Goal: Information Seeking & Learning: Find specific fact

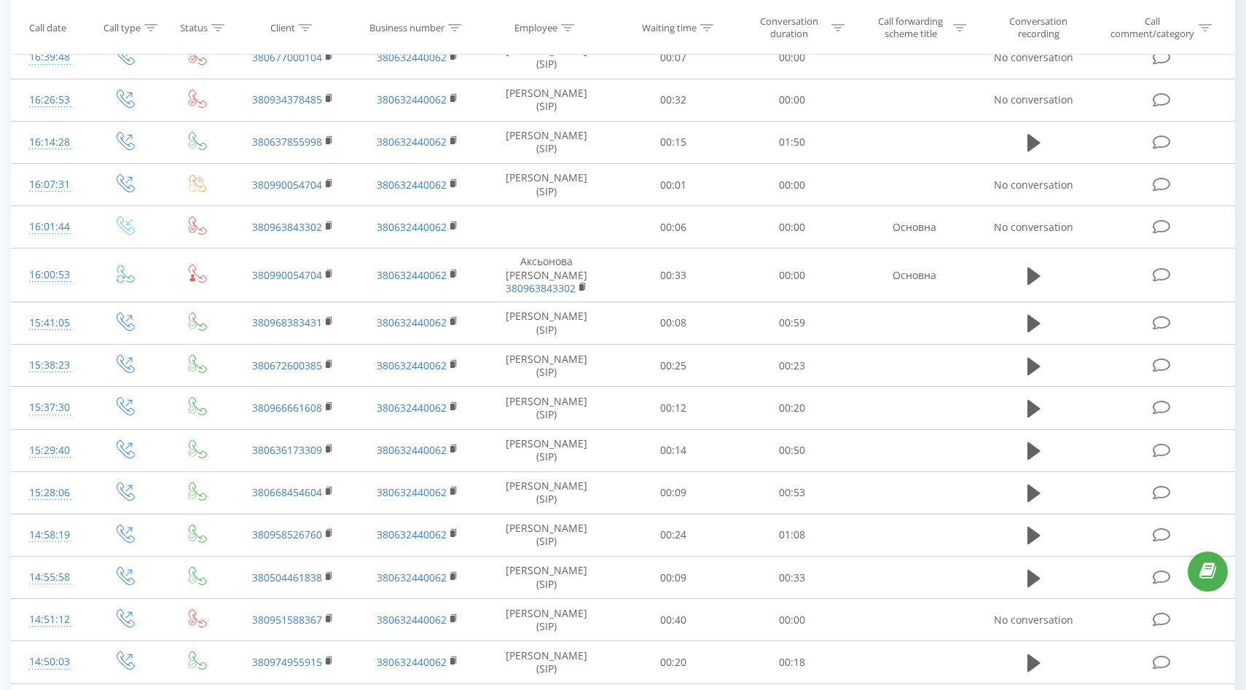
scroll to position [643, 0]
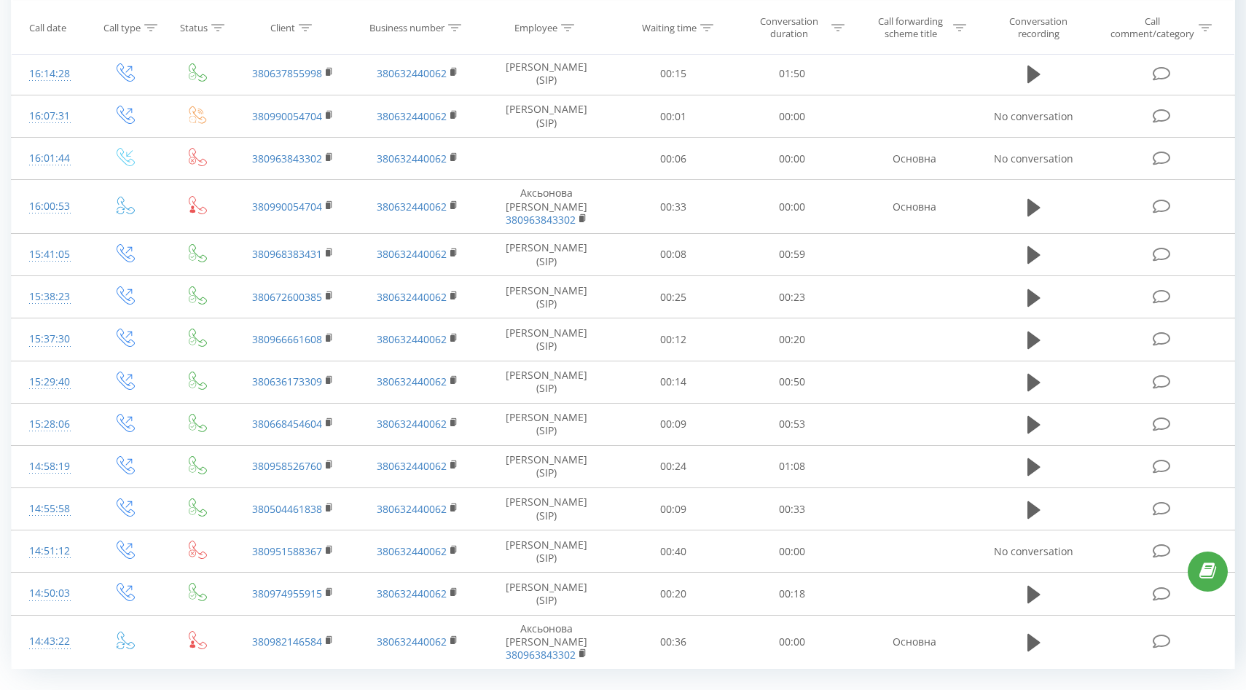
click at [1024, 689] on link "2" at bounding box center [1019, 701] width 22 height 20
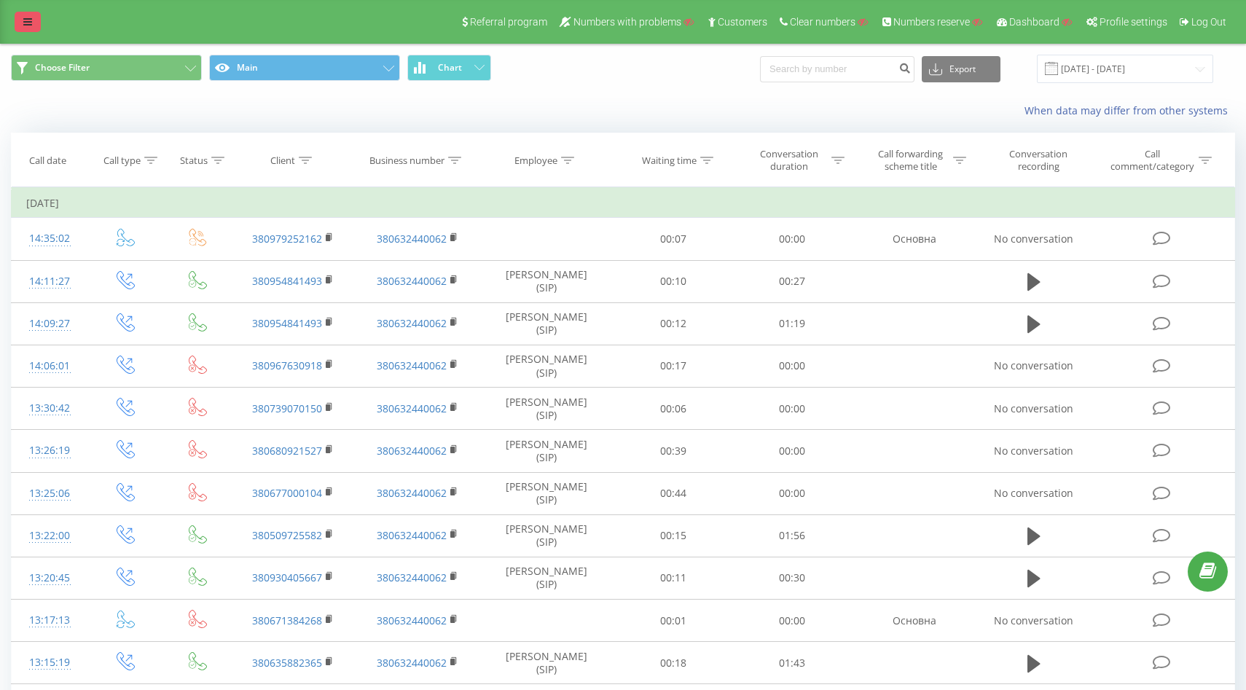
click at [31, 26] on icon at bounding box center [27, 22] width 9 height 10
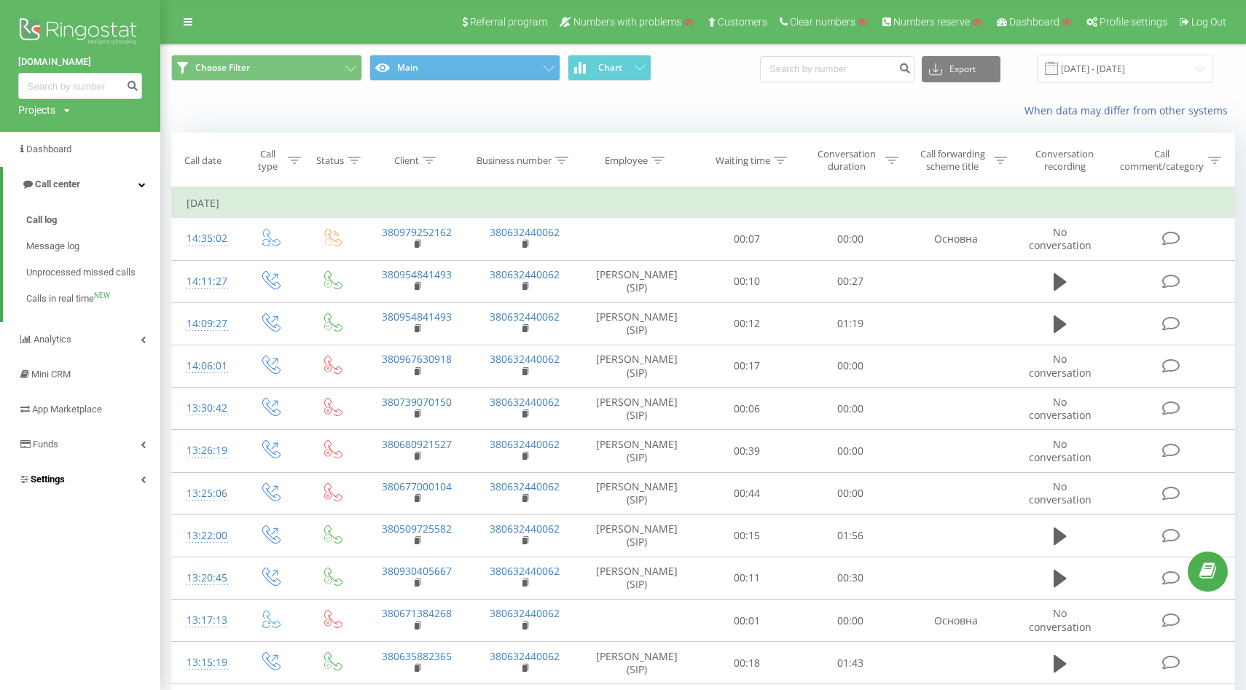
click at [30, 492] on link "Settings" at bounding box center [80, 479] width 160 height 35
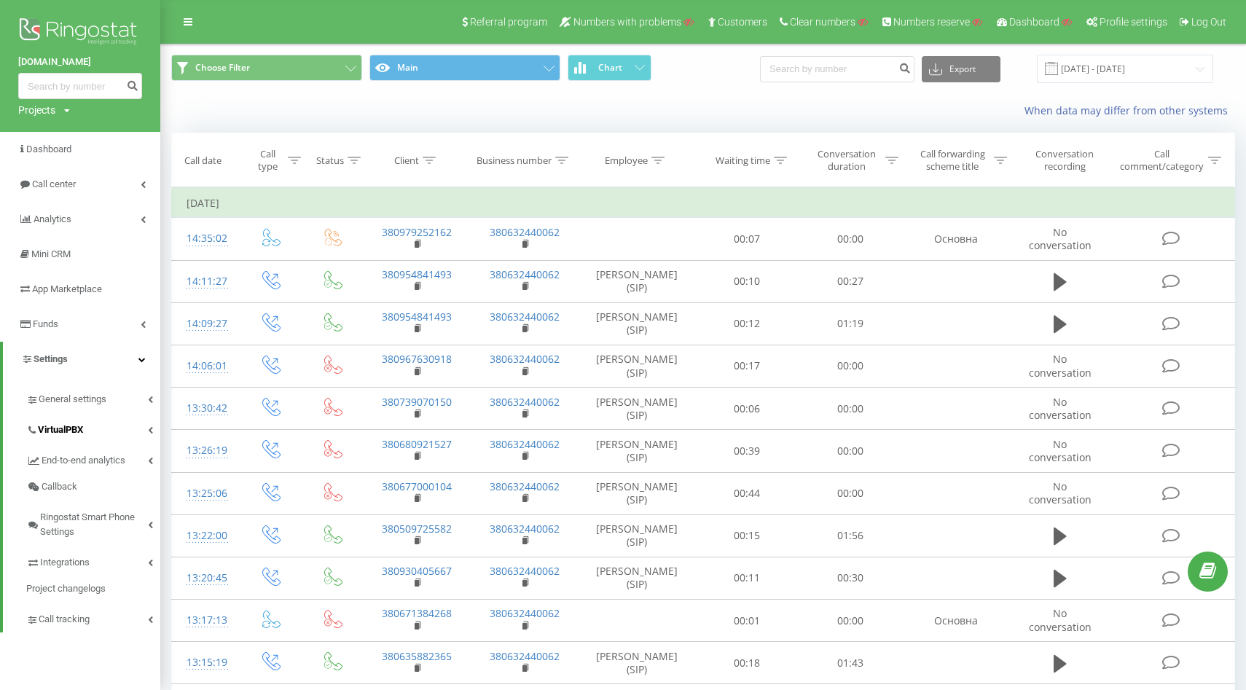
click at [66, 436] on span "VirtualPBX" at bounding box center [60, 430] width 45 height 15
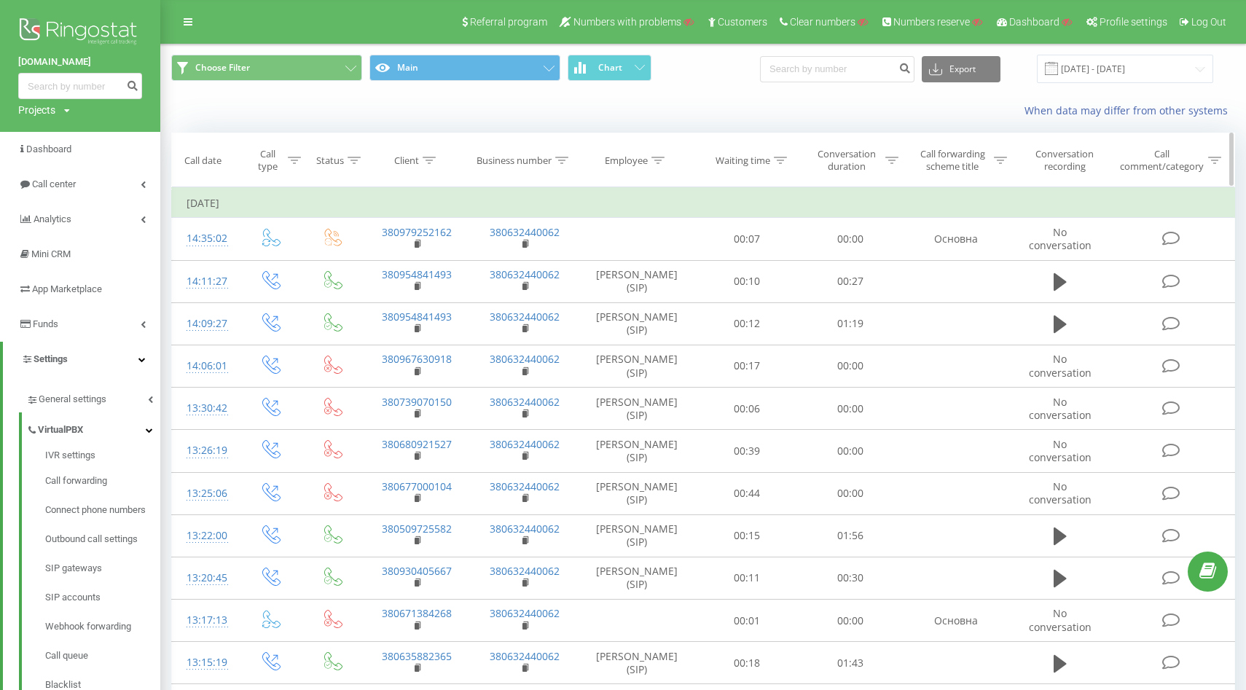
click at [563, 161] on icon at bounding box center [561, 160] width 13 height 7
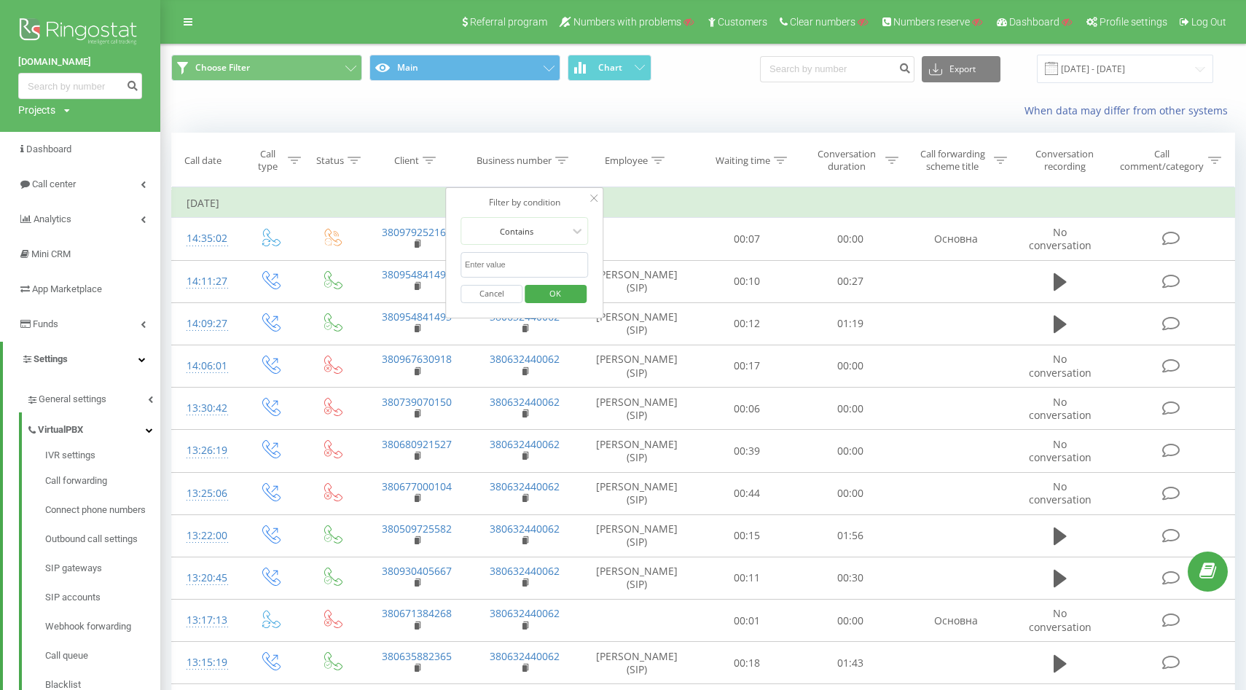
click at [522, 262] on input "text" at bounding box center [524, 264] width 128 height 25
click at [425, 160] on icon at bounding box center [429, 160] width 13 height 7
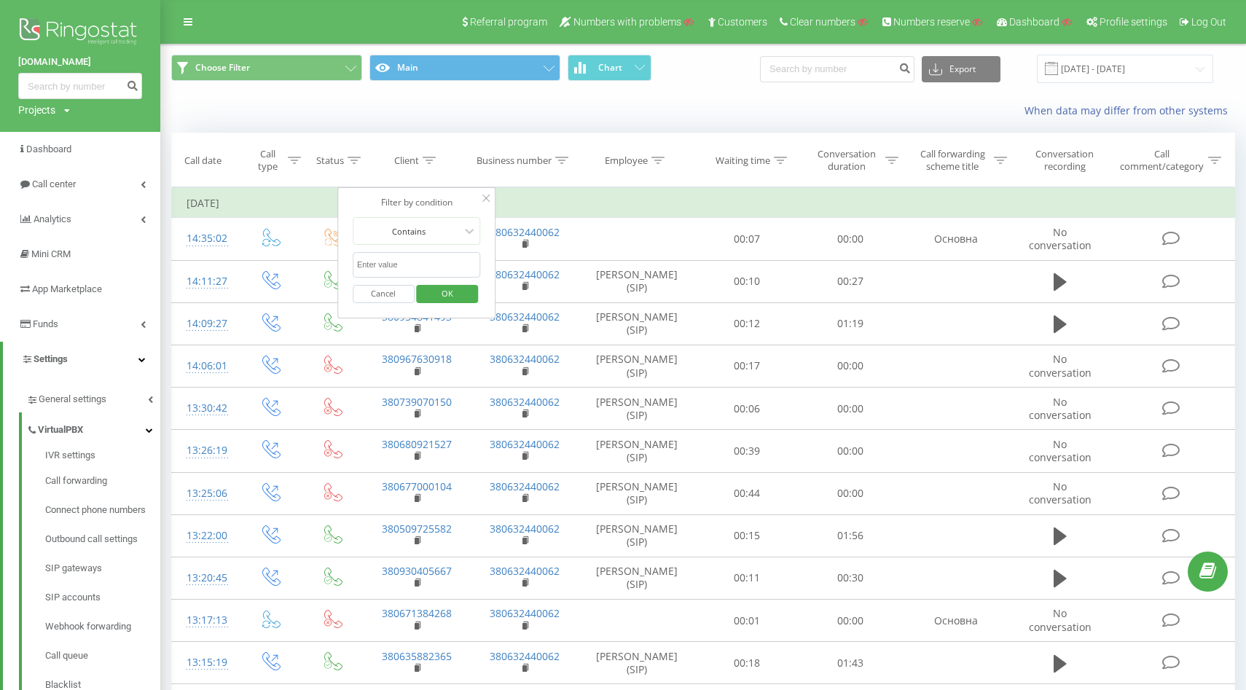
click at [420, 276] on input "text" at bounding box center [417, 264] width 128 height 25
click button "OK" at bounding box center [448, 294] width 62 height 18
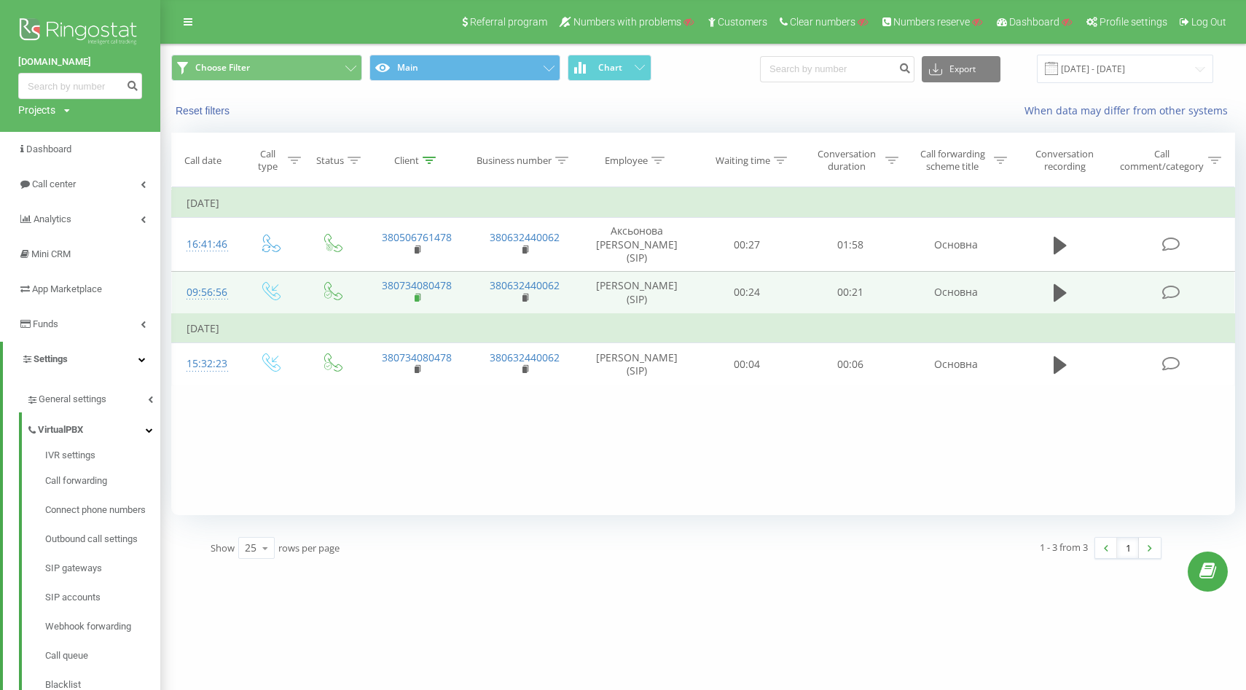
click at [415, 295] on rect at bounding box center [417, 298] width 4 height 7
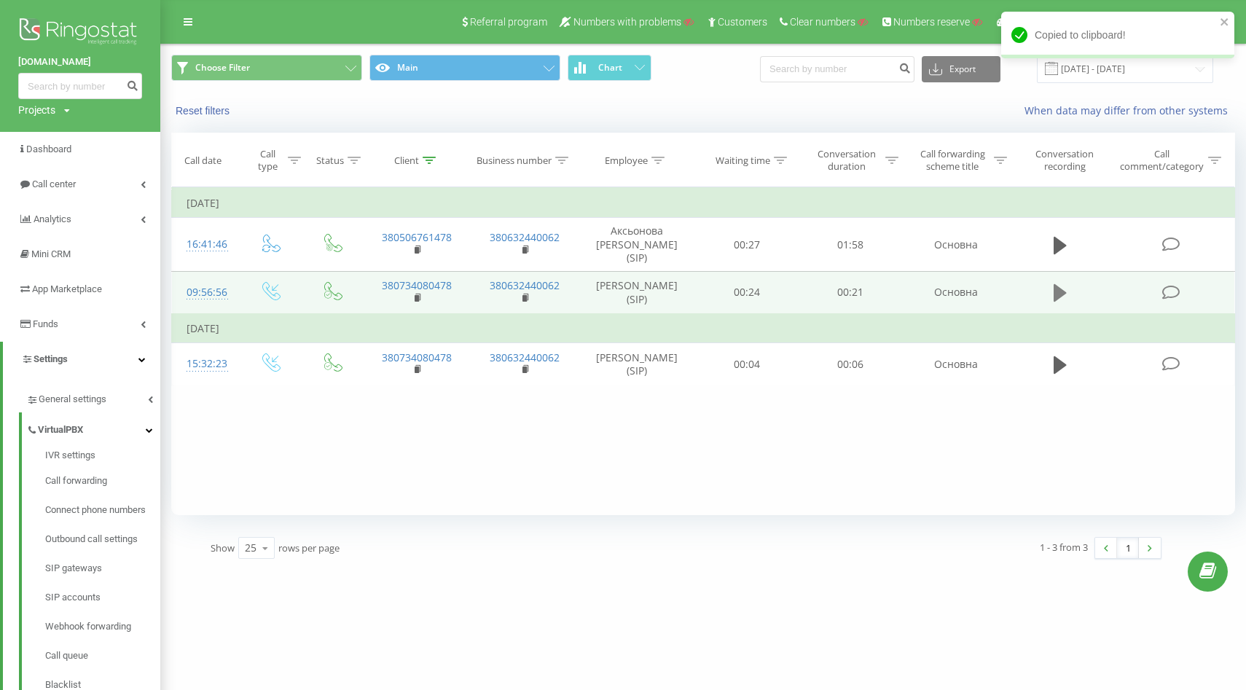
click at [1060, 284] on icon at bounding box center [1059, 292] width 13 height 17
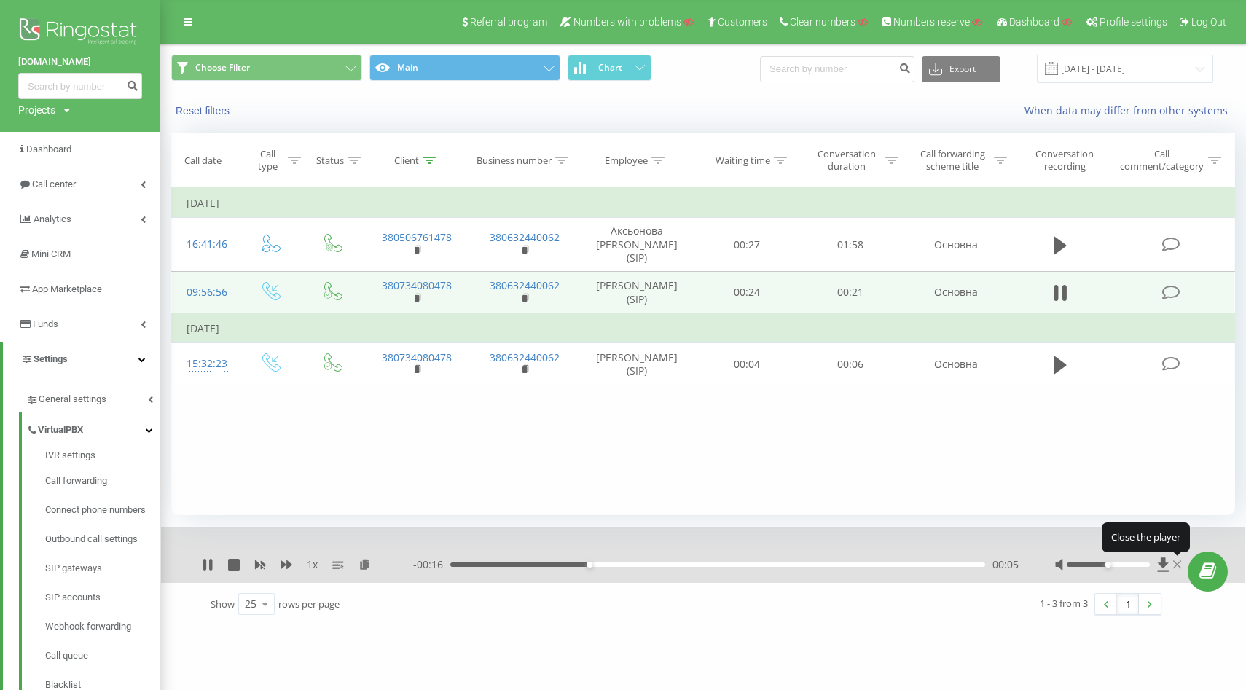
click at [1177, 565] on icon at bounding box center [1177, 565] width 8 height 12
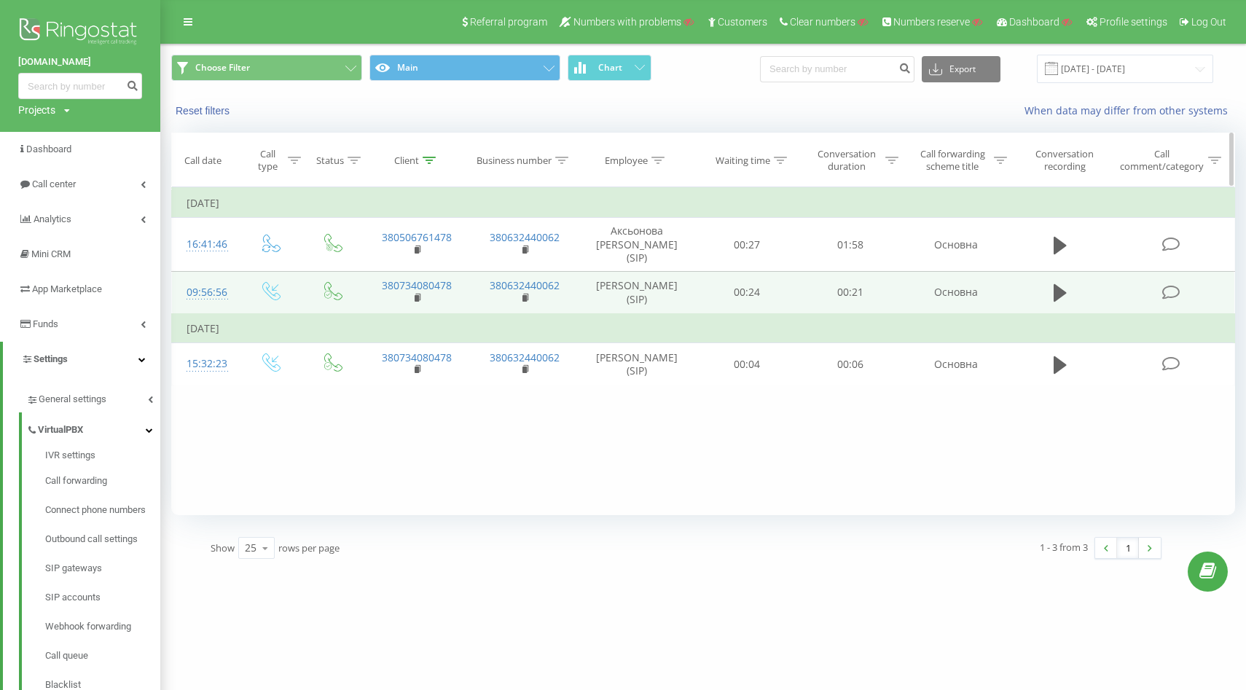
click at [425, 159] on icon at bounding box center [429, 160] width 13 height 7
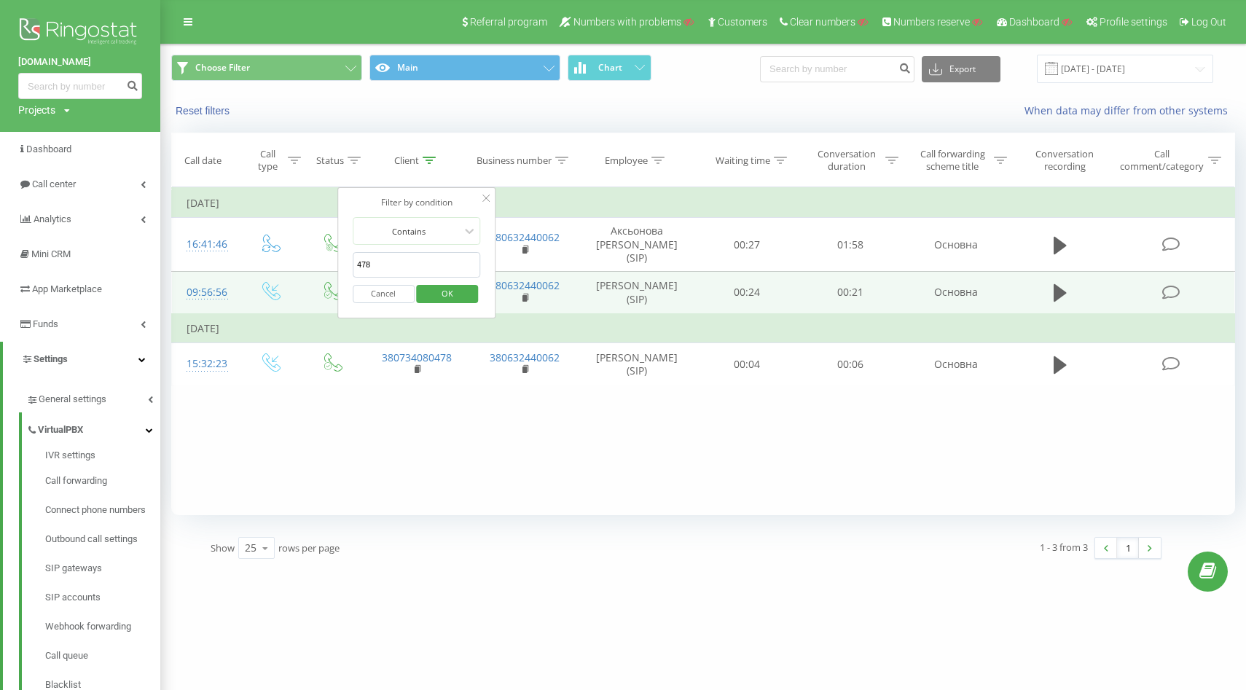
click at [414, 262] on input "478" at bounding box center [417, 264] width 128 height 25
paste input "380734080"
type input "380734080478"
click button "OK" at bounding box center [448, 294] width 62 height 18
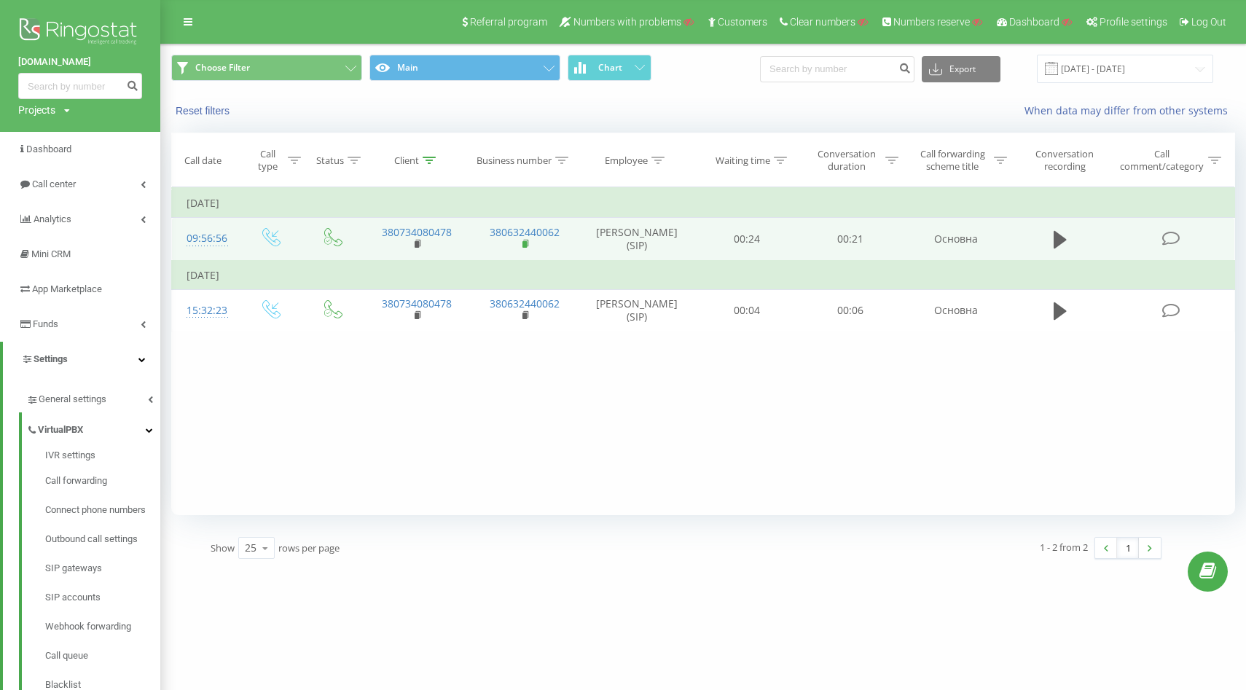
click at [525, 246] on rect at bounding box center [524, 244] width 4 height 7
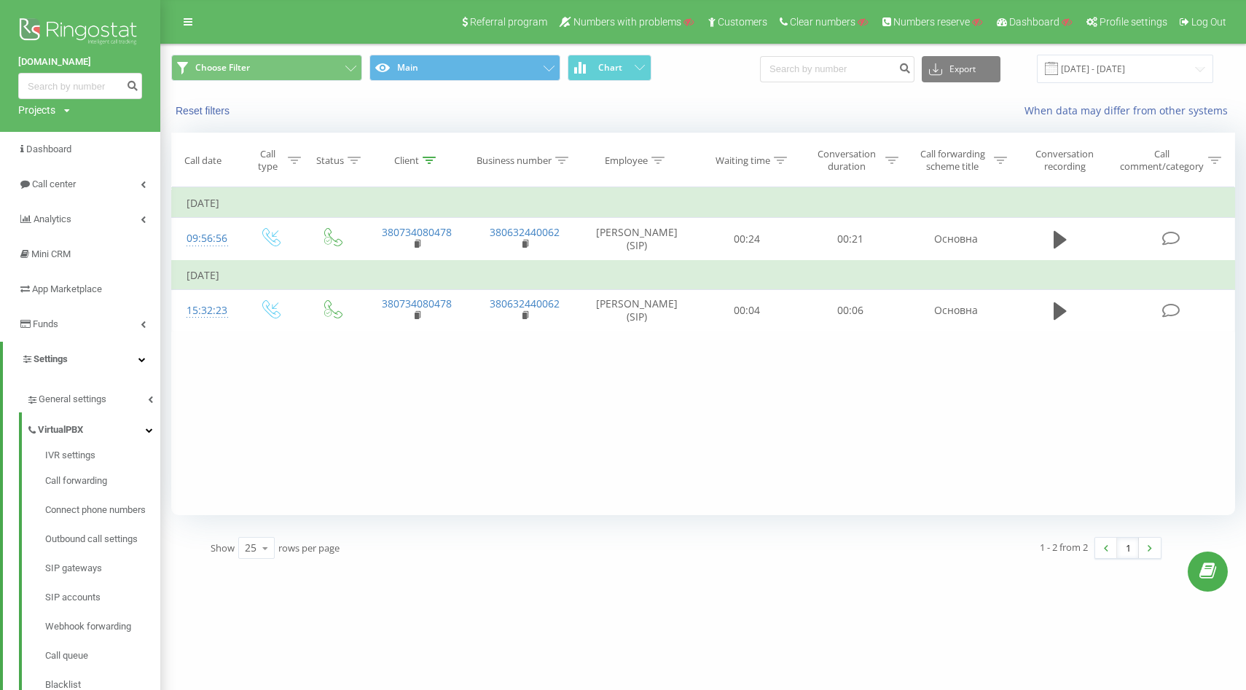
click at [702, 381] on div "Filter by condition Equal Enter value Cancel OK Filter by condition Equal Enter…" at bounding box center [703, 351] width 1064 height 328
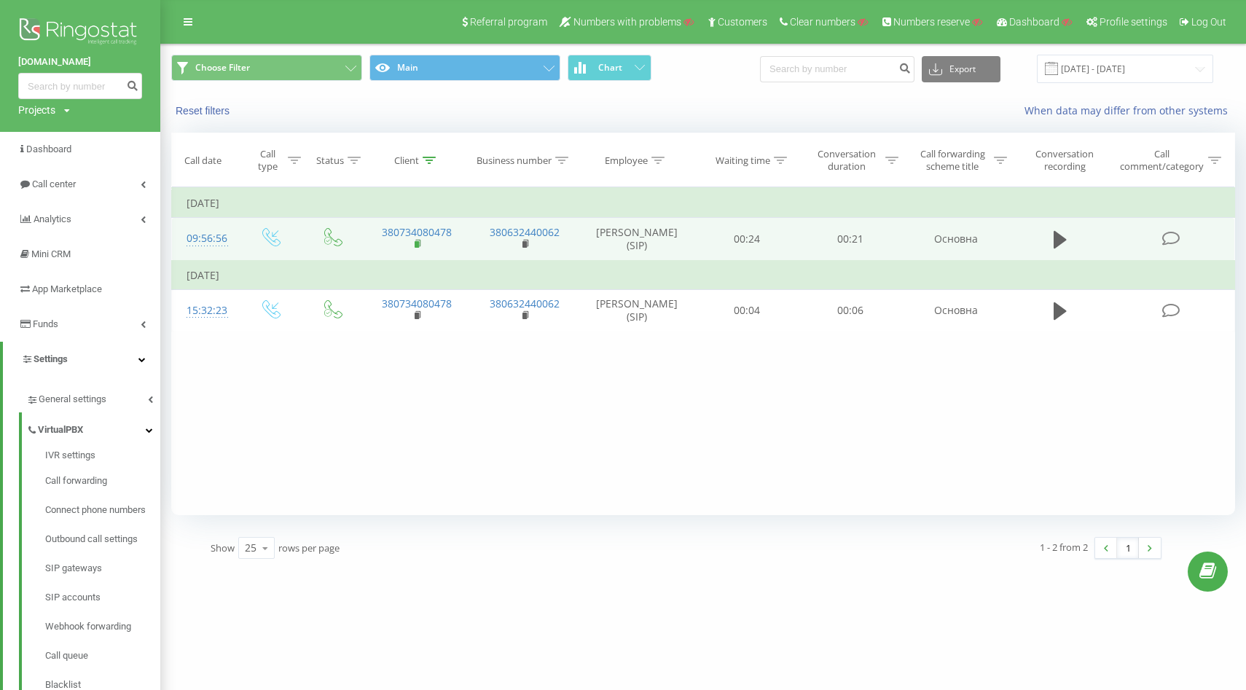
click at [416, 243] on rect at bounding box center [417, 244] width 4 height 7
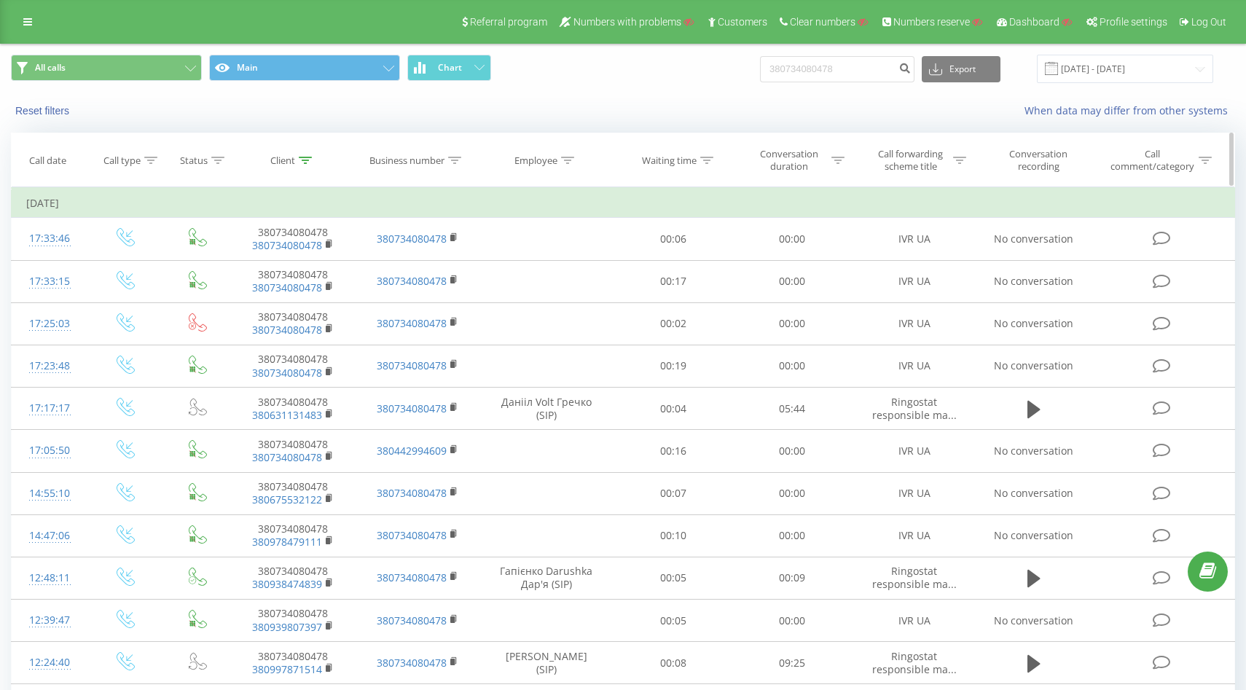
click at [301, 163] on div at bounding box center [305, 160] width 13 height 12
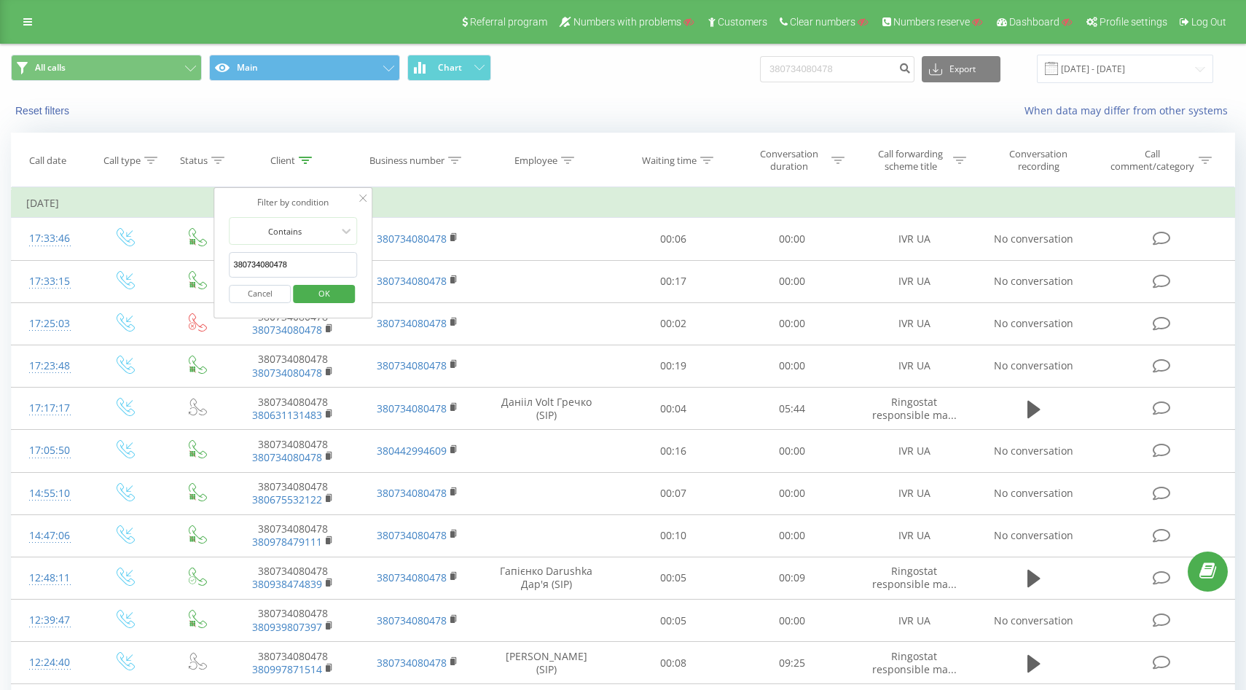
click at [297, 262] on input "380734080478" at bounding box center [293, 264] width 128 height 25
paste input "632440062"
type input "380632440062"
click button "OK" at bounding box center [324, 294] width 62 height 18
